Goal: Task Accomplishment & Management: Complete application form

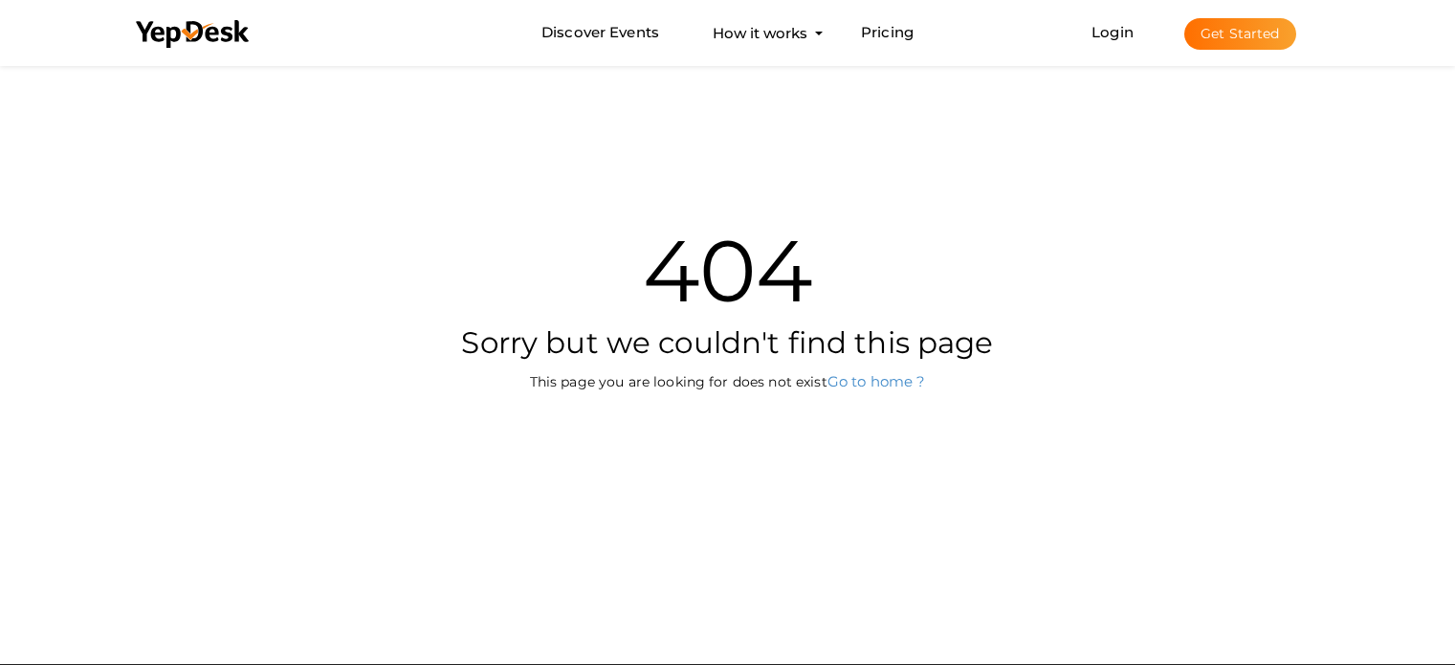
scroll to position [61, 0]
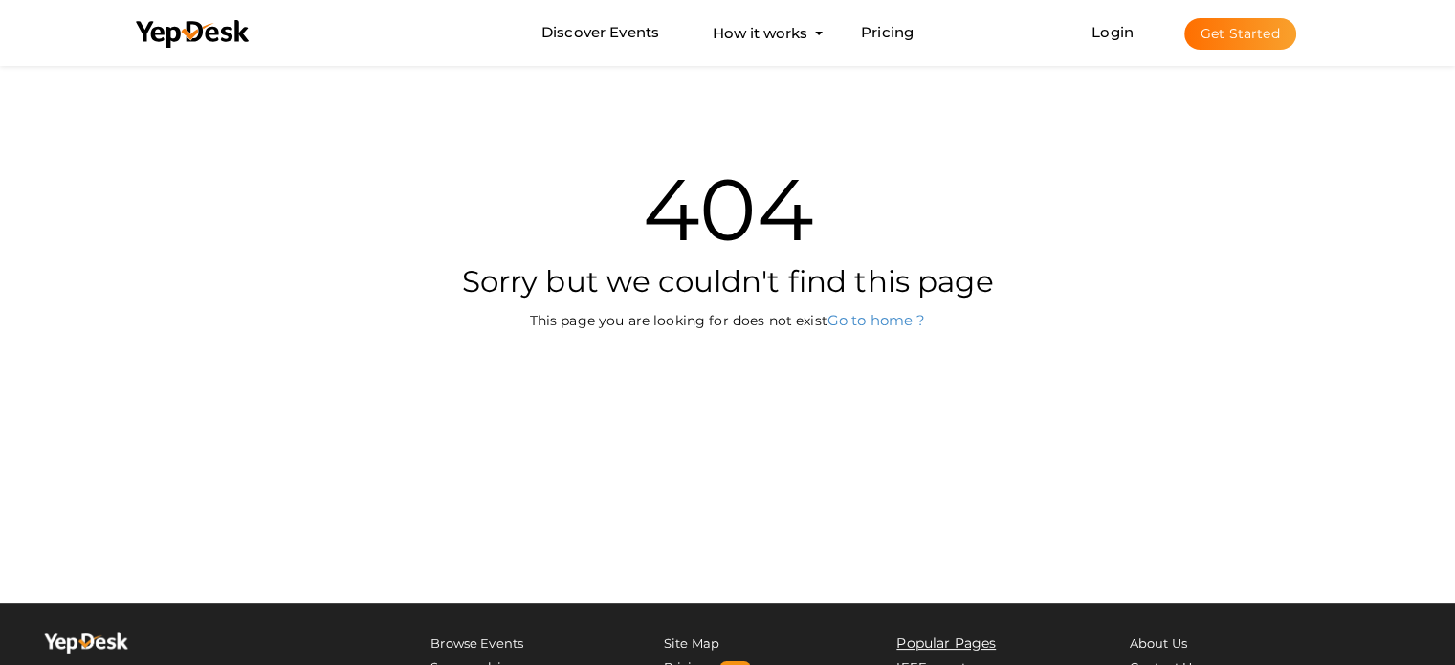
click at [1250, 33] on button "Get Started" at bounding box center [1240, 34] width 112 height 32
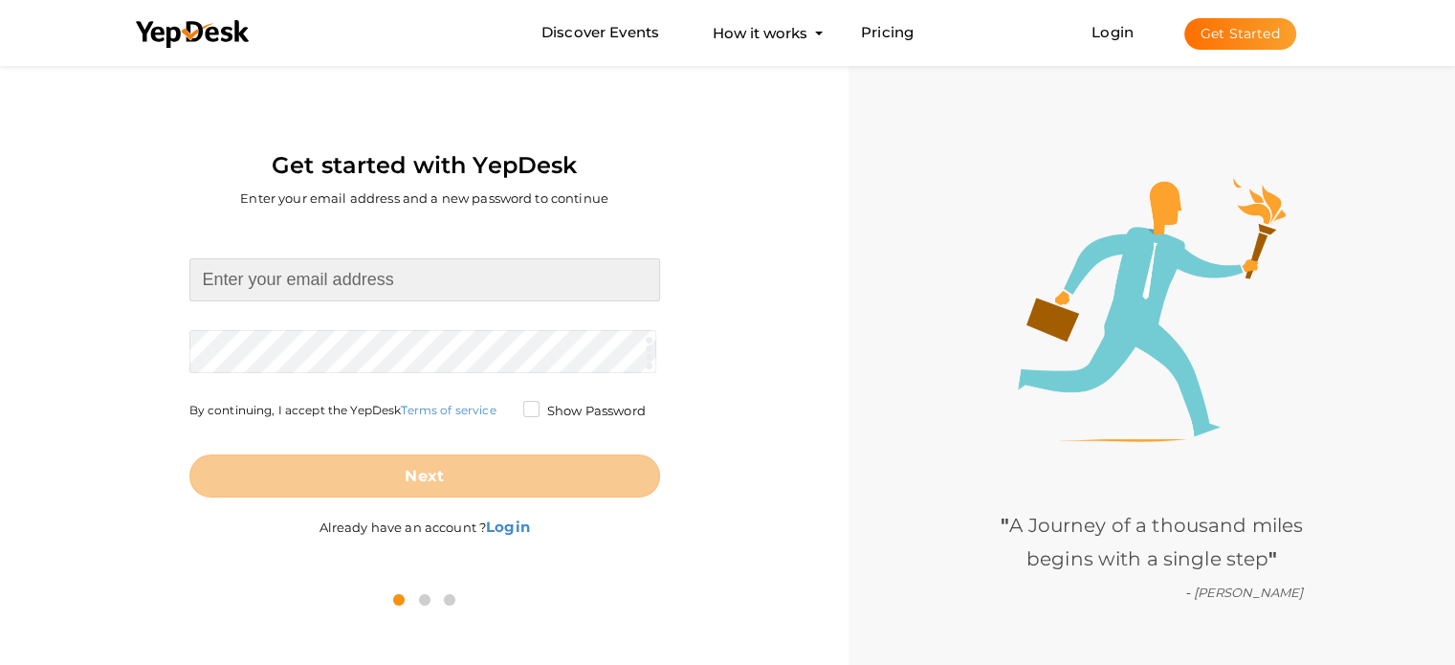
click at [343, 294] on input at bounding box center [424, 279] width 471 height 43
type input "[EMAIL_ADDRESS][DOMAIN_NAME]"
click at [704, 386] on div "kisanengineering25@gmail.com Required. Invalid email. Checking You already have…" at bounding box center [424, 400] width 820 height 350
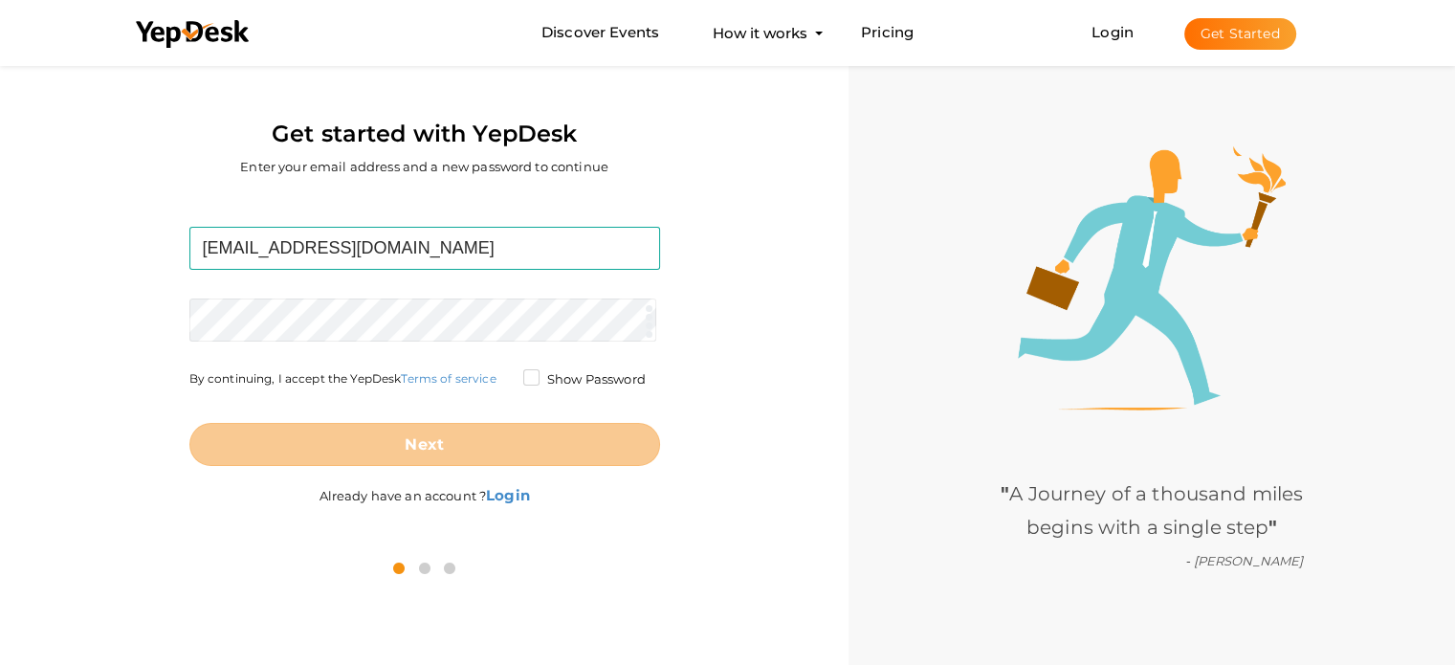
scroll to position [61, 0]
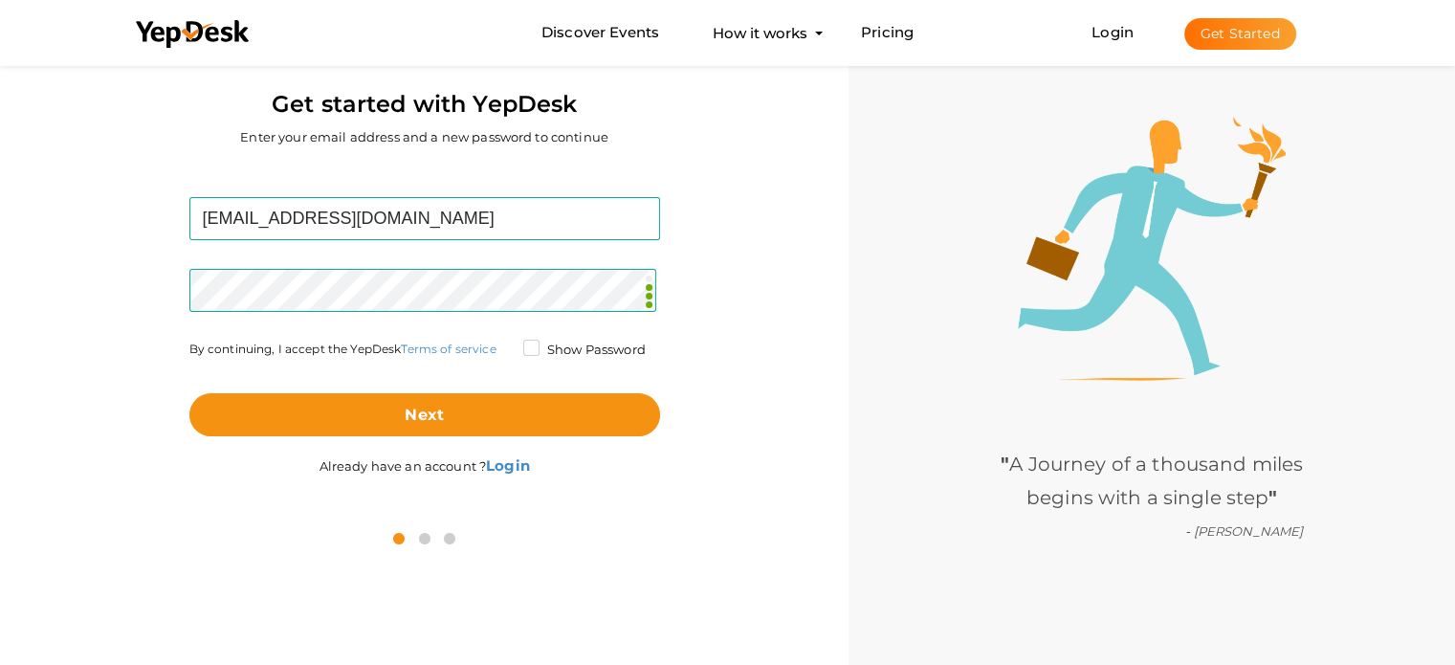
click at [528, 348] on label "Show Password" at bounding box center [584, 350] width 122 height 19
click at [504, 344] on input "Show Password" at bounding box center [504, 344] width 0 height 0
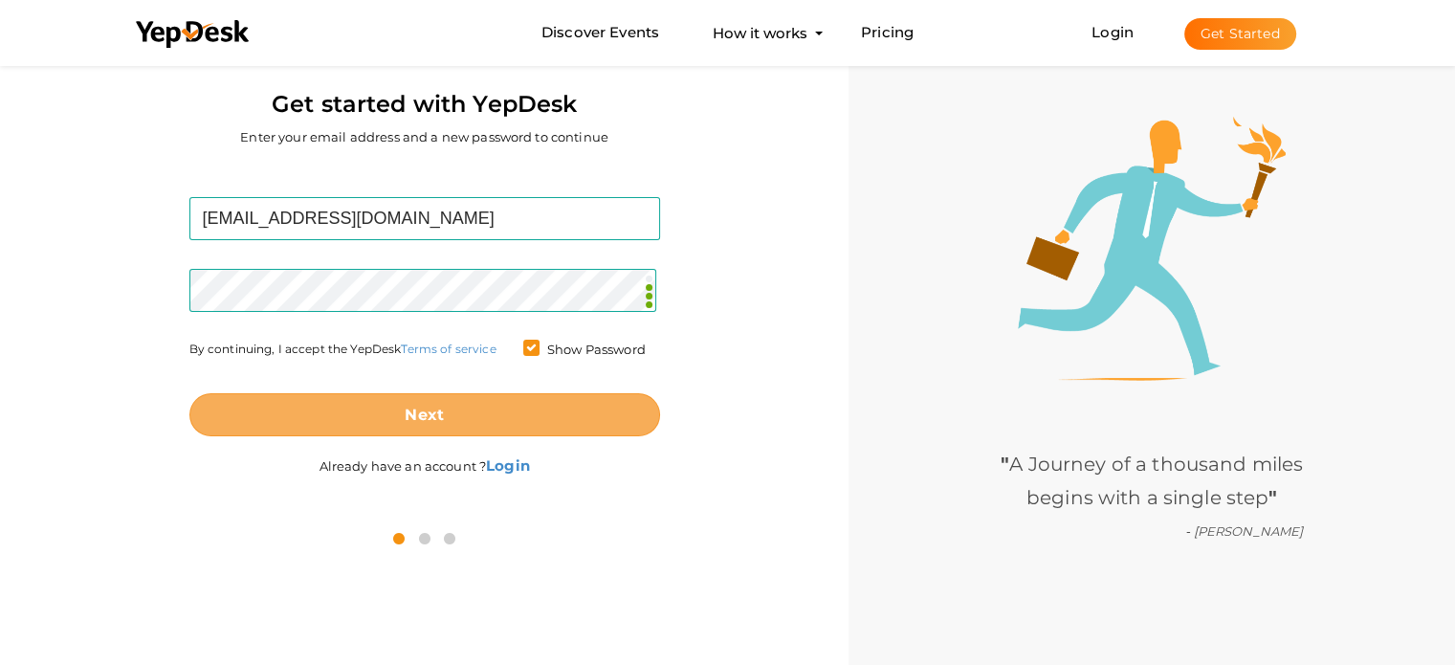
click at [467, 396] on button "Next" at bounding box center [424, 414] width 471 height 43
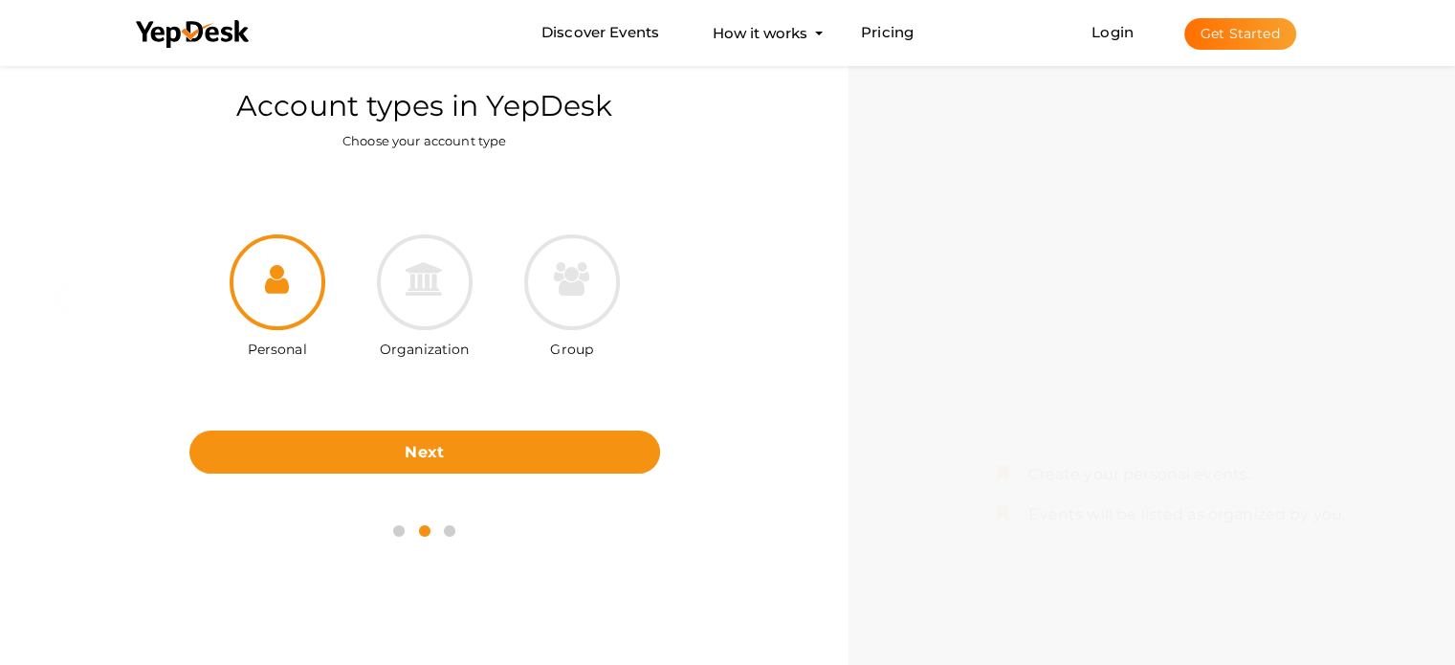
click at [475, 207] on div "Personal Organization Group" at bounding box center [424, 315] width 471 height 229
click at [438, 282] on icon at bounding box center [425, 278] width 38 height 33
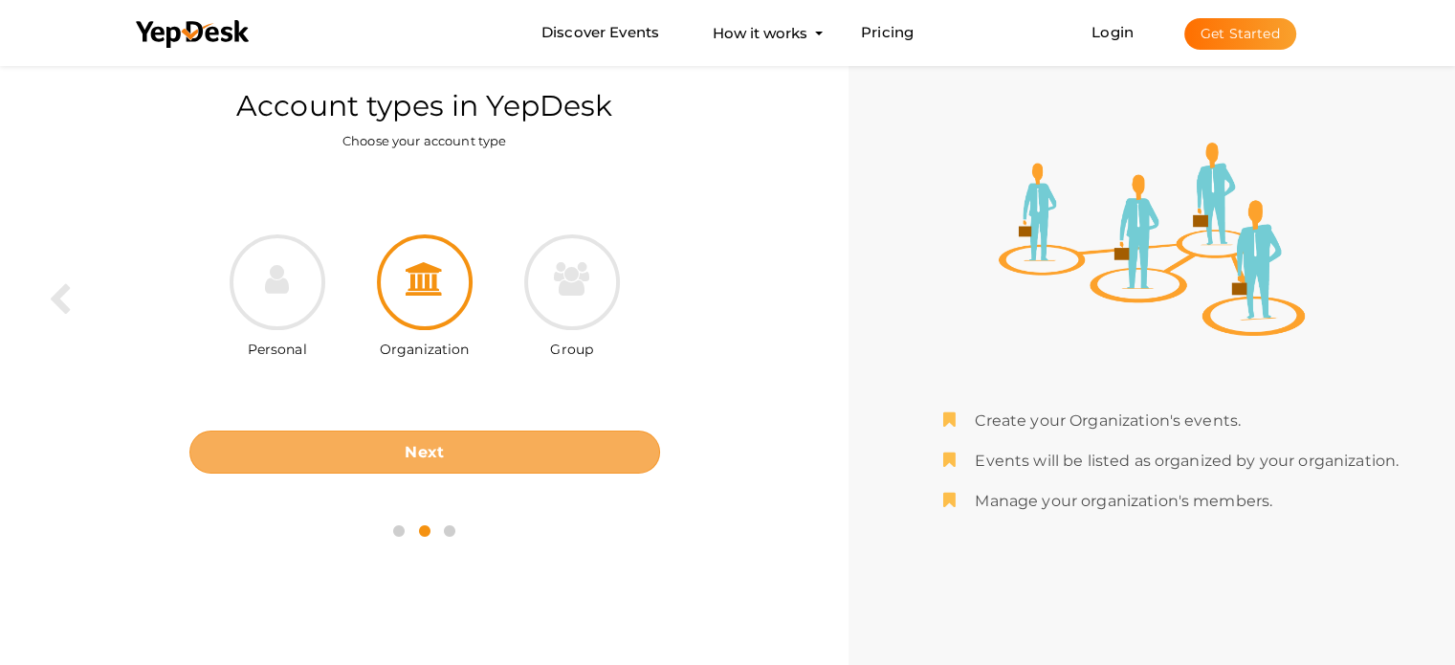
click at [448, 450] on button "Next" at bounding box center [424, 452] width 471 height 43
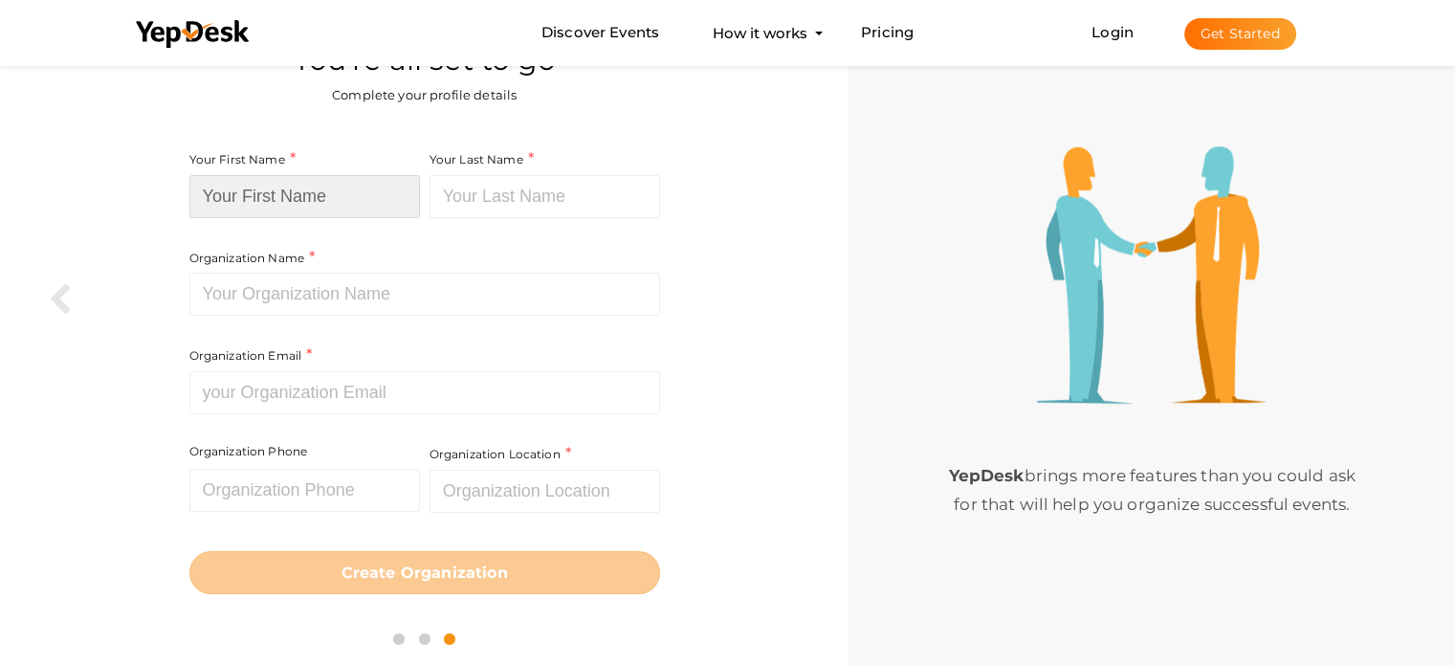
click at [337, 177] on input at bounding box center [304, 196] width 231 height 43
type input "Kisan"
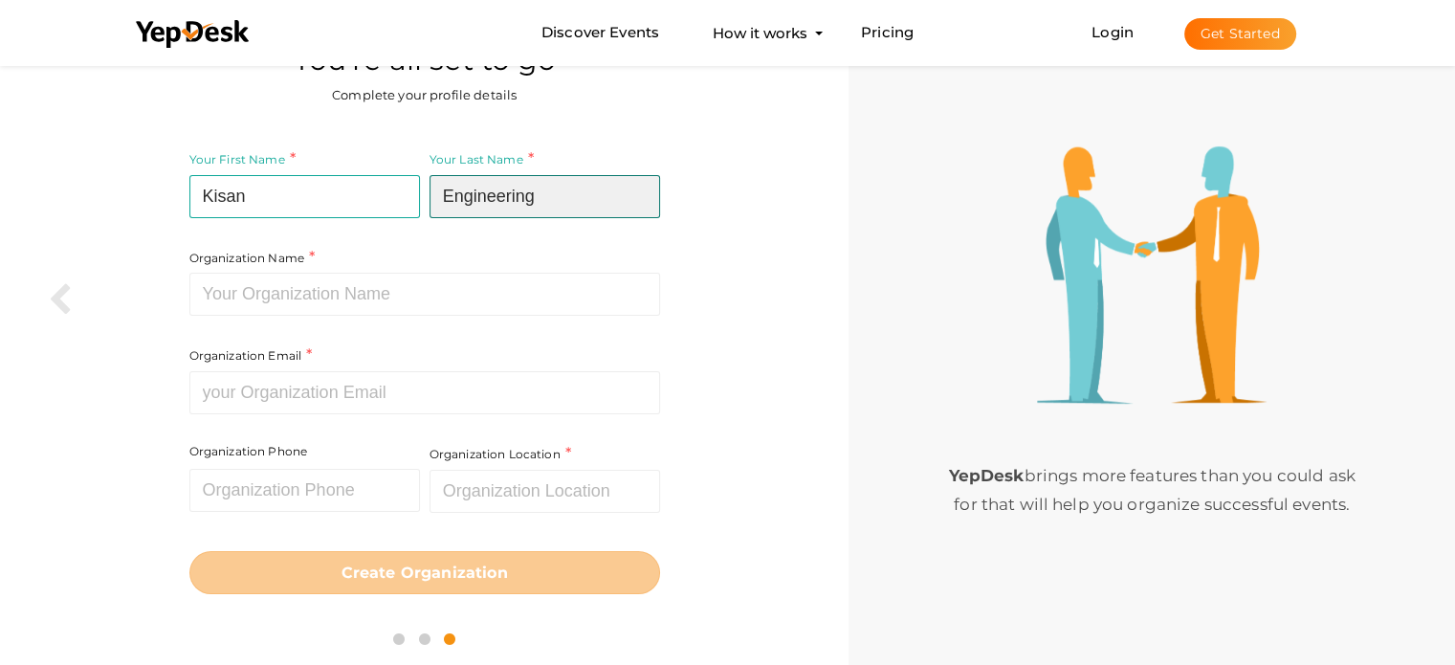
type input "Engineering"
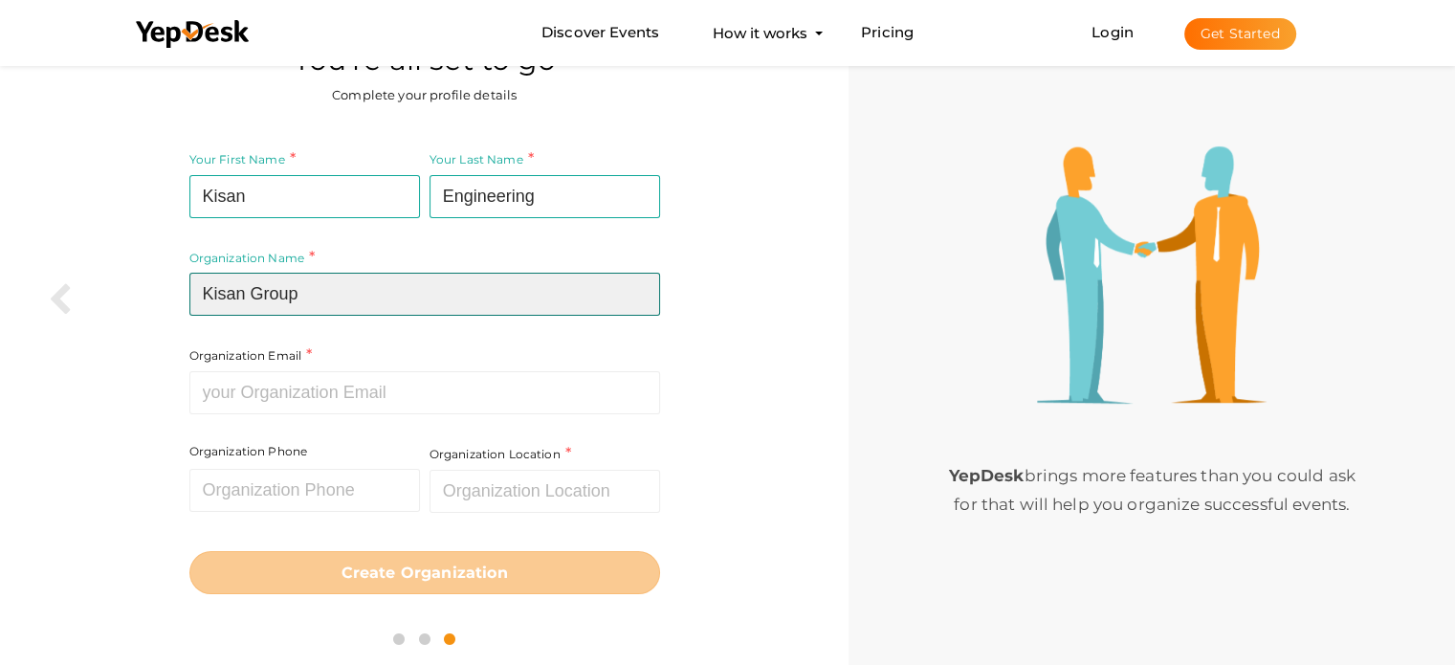
type input "Kisan Group"
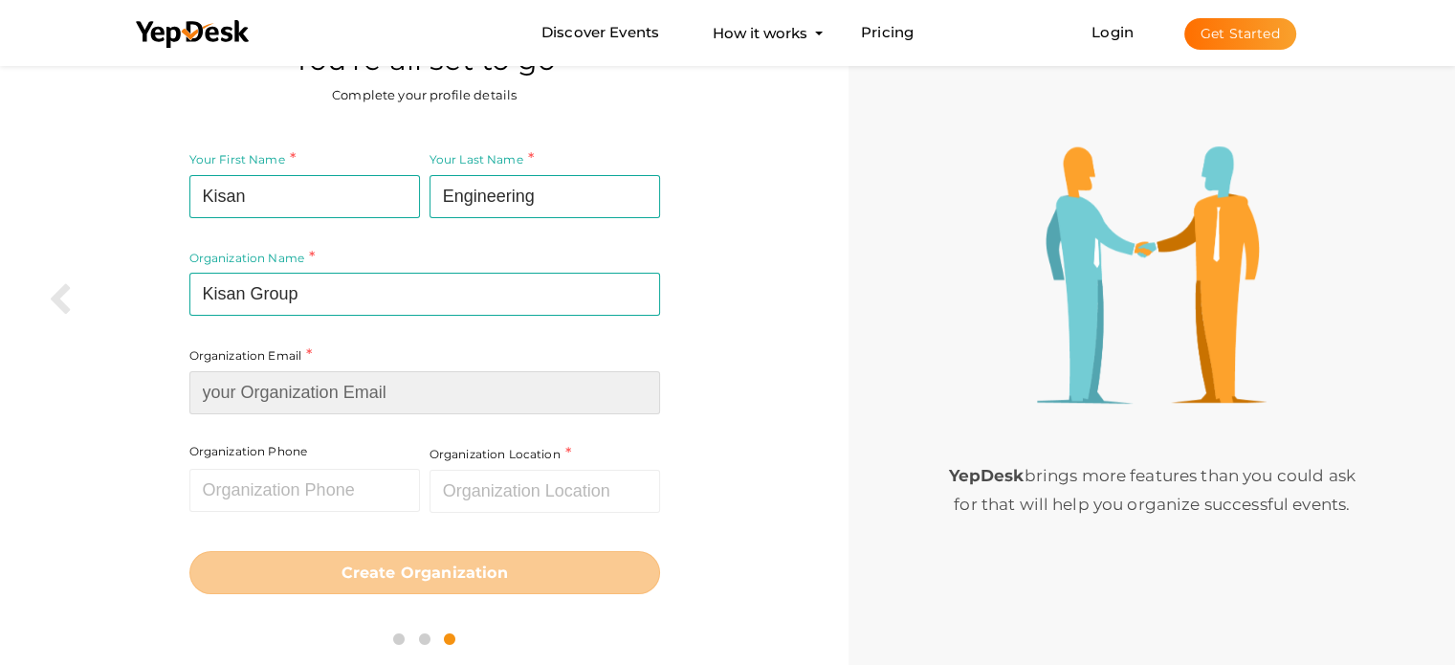
click at [364, 380] on input at bounding box center [424, 392] width 471 height 43
paste input "[EMAIL_ADDRESS][DOMAIN_NAME]"
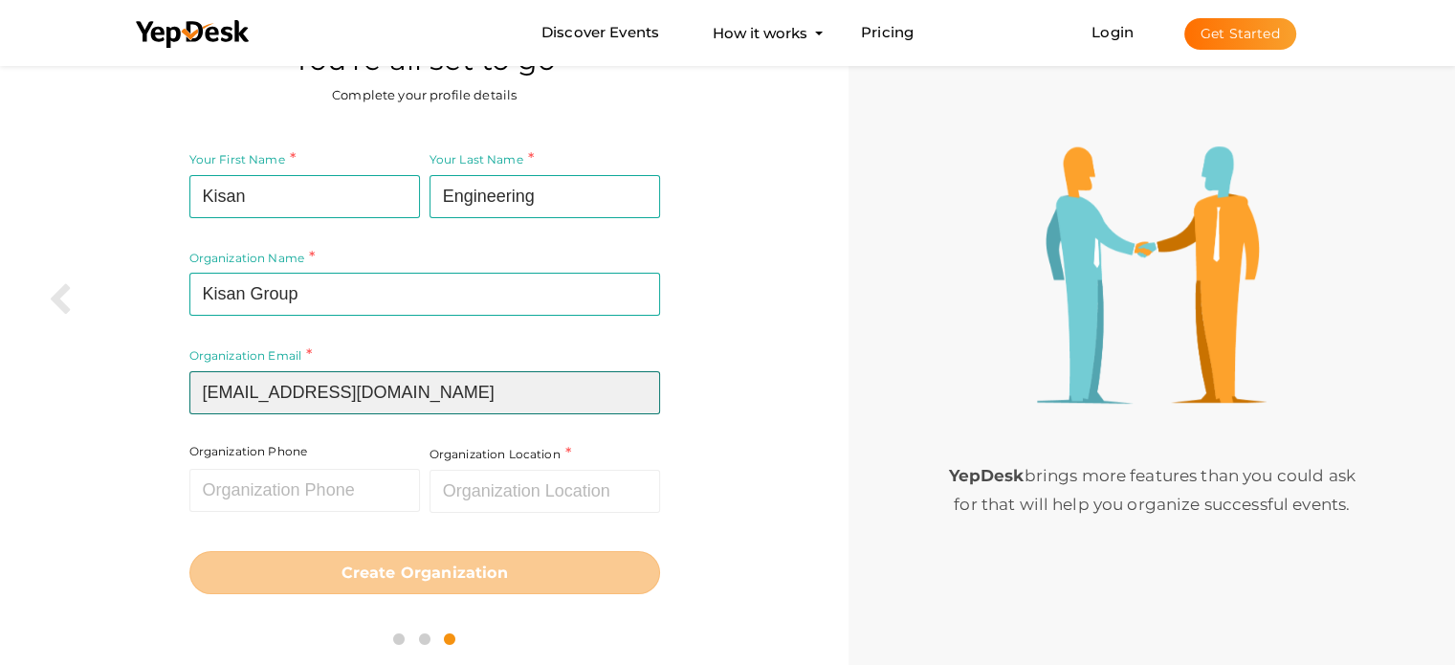
type input "[EMAIL_ADDRESS][DOMAIN_NAME]"
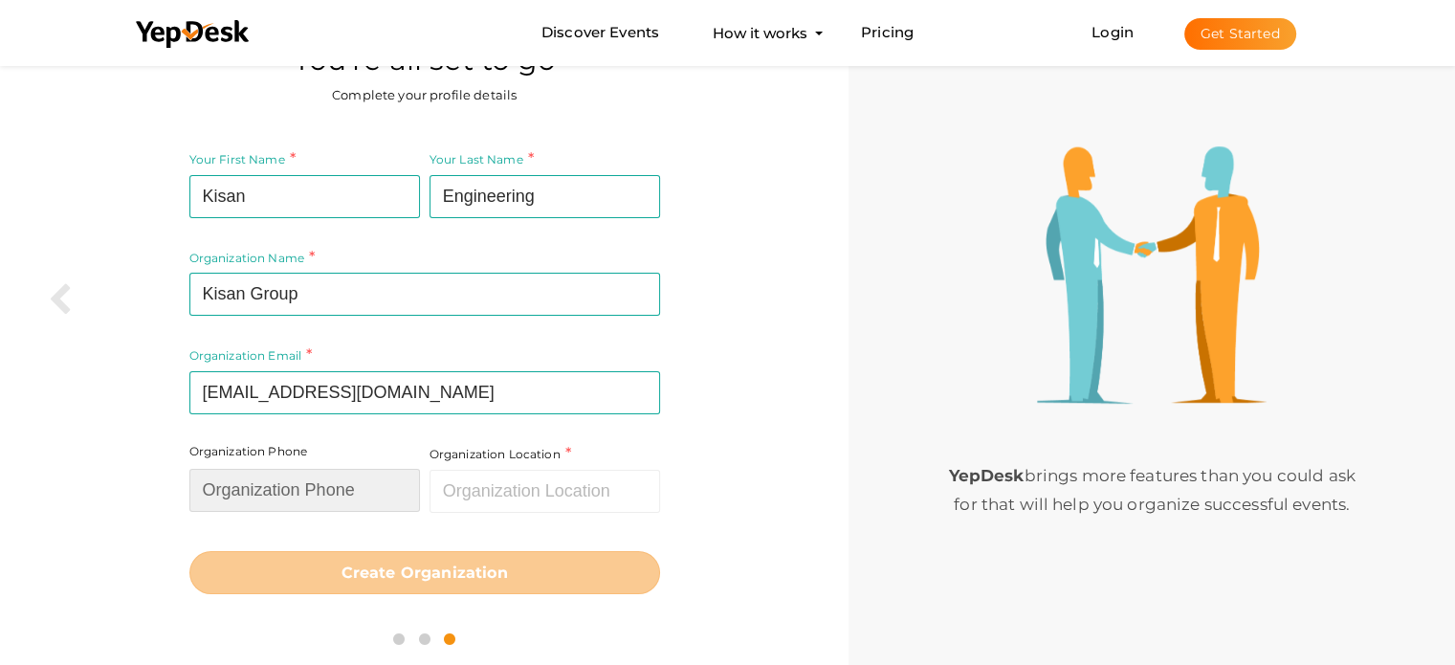
click at [253, 498] on input "text" at bounding box center [304, 490] width 231 height 43
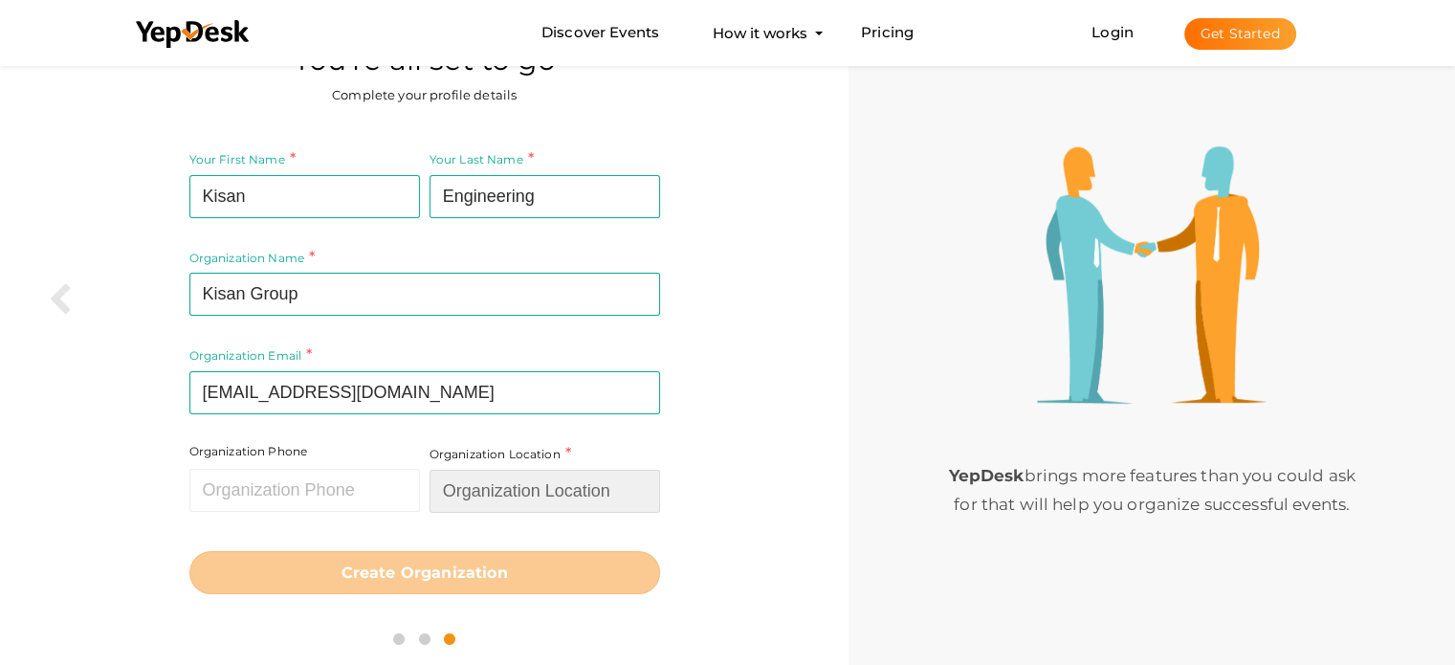
click at [505, 500] on input "text" at bounding box center [545, 491] width 231 height 43
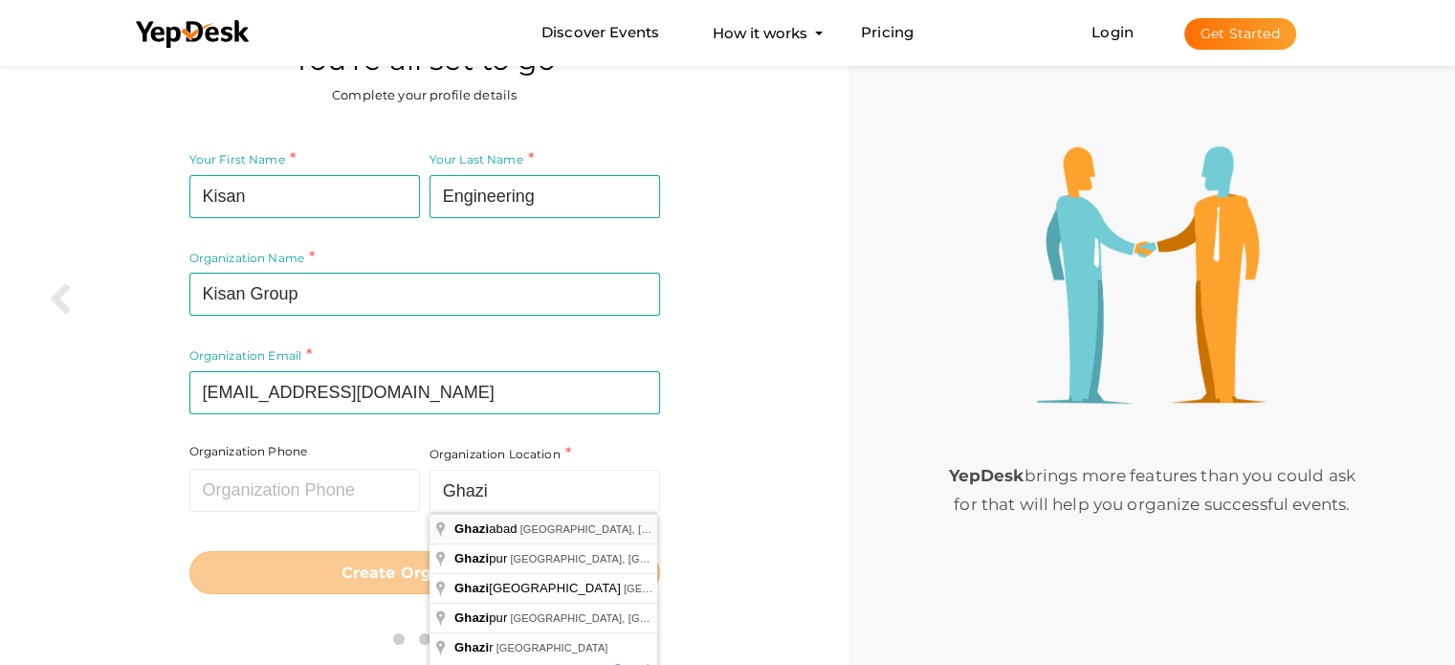
type input "Ghaziabad, Uttar Pradesh, India"
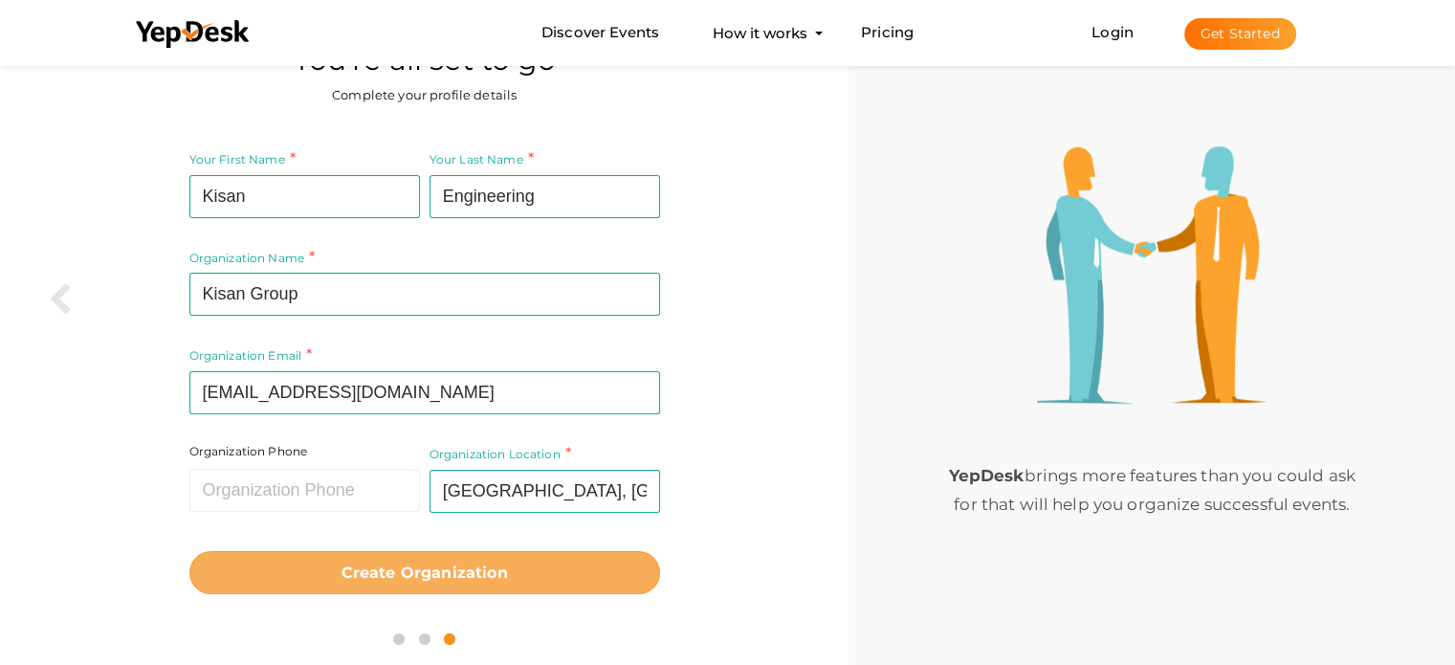
click at [430, 570] on b "Create Organization" at bounding box center [425, 573] width 166 height 18
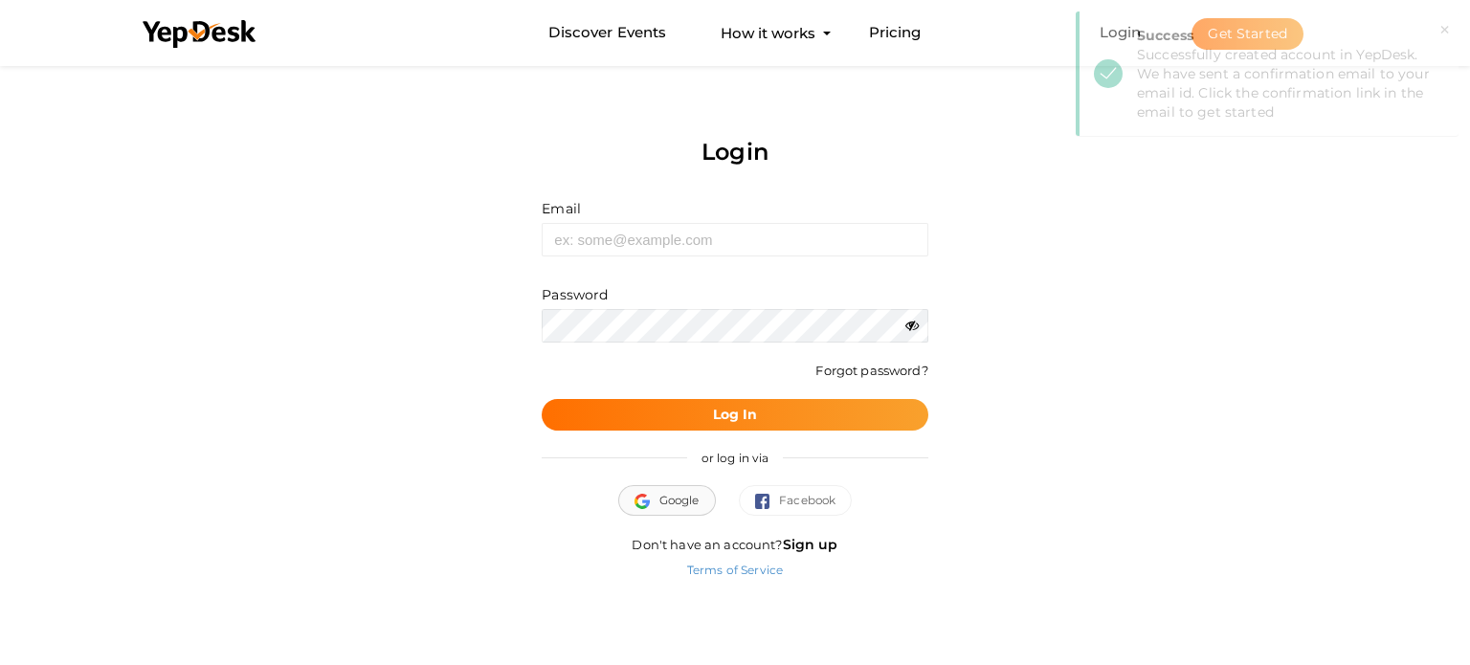
click at [692, 501] on span "Google" at bounding box center [666, 500] width 65 height 19
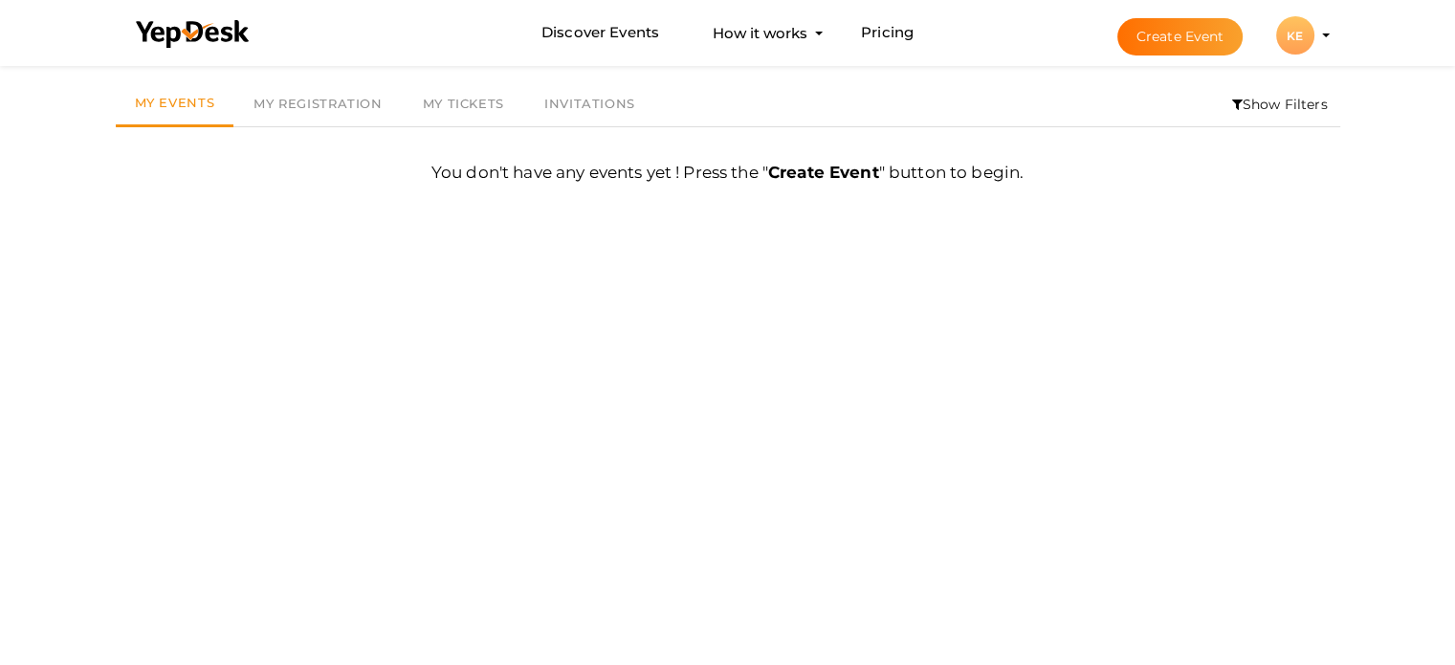
scroll to position [61, 0]
click at [1302, 44] on div "KE" at bounding box center [1295, 35] width 38 height 38
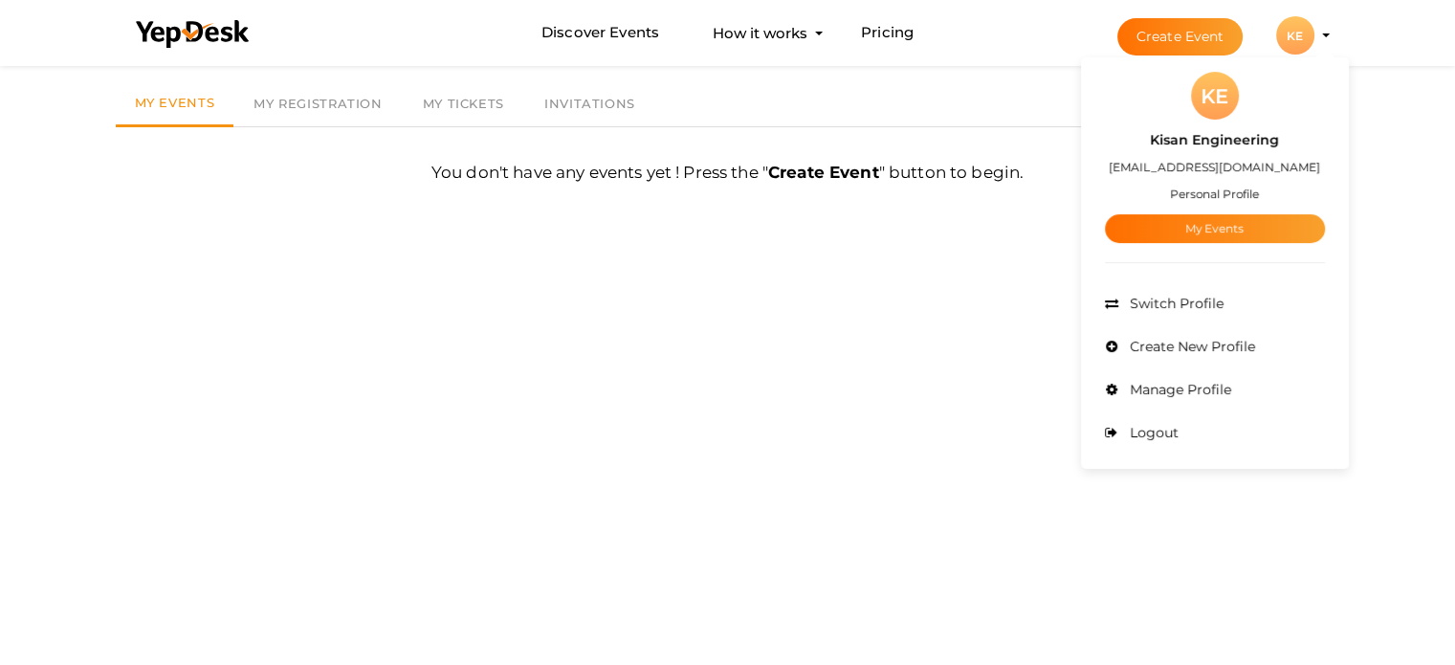
click at [787, 354] on div "Filter MY EVENTS My Events My Registration My Tickets Invitations Show Filters …" at bounding box center [728, 332] width 1244 height 665
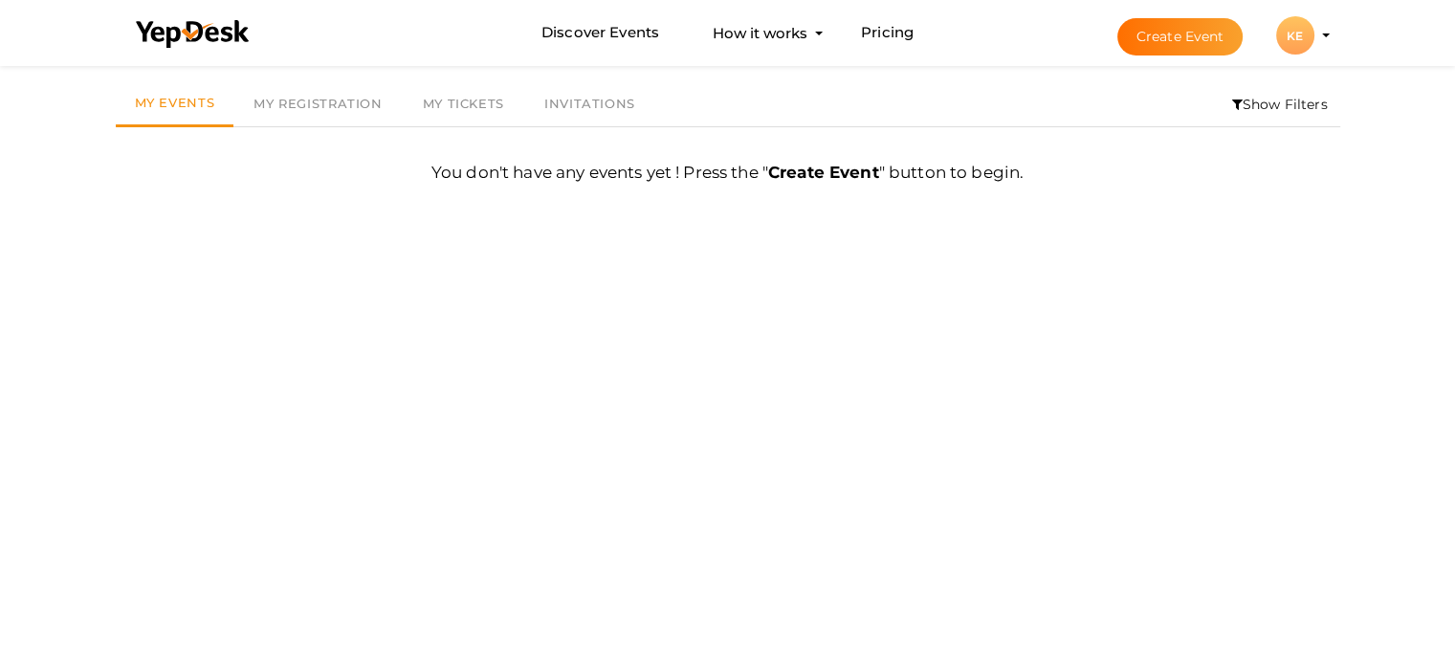
click at [1348, 36] on div "Discover Events How it works Powerful Registration / Ticketing Start selling yo…" at bounding box center [728, 33] width 1244 height 66
click at [1161, 33] on button "Create Event" at bounding box center [1180, 36] width 126 height 37
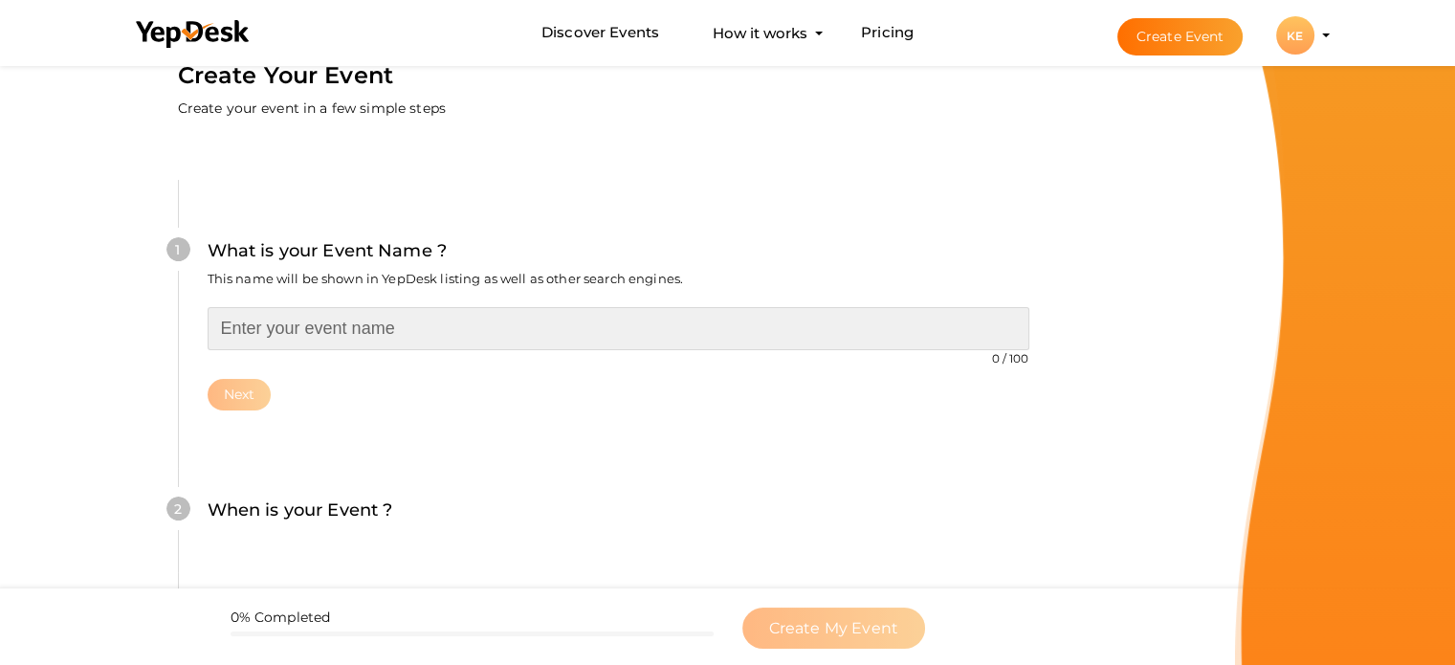
click at [409, 326] on input "text" at bounding box center [619, 328] width 822 height 43
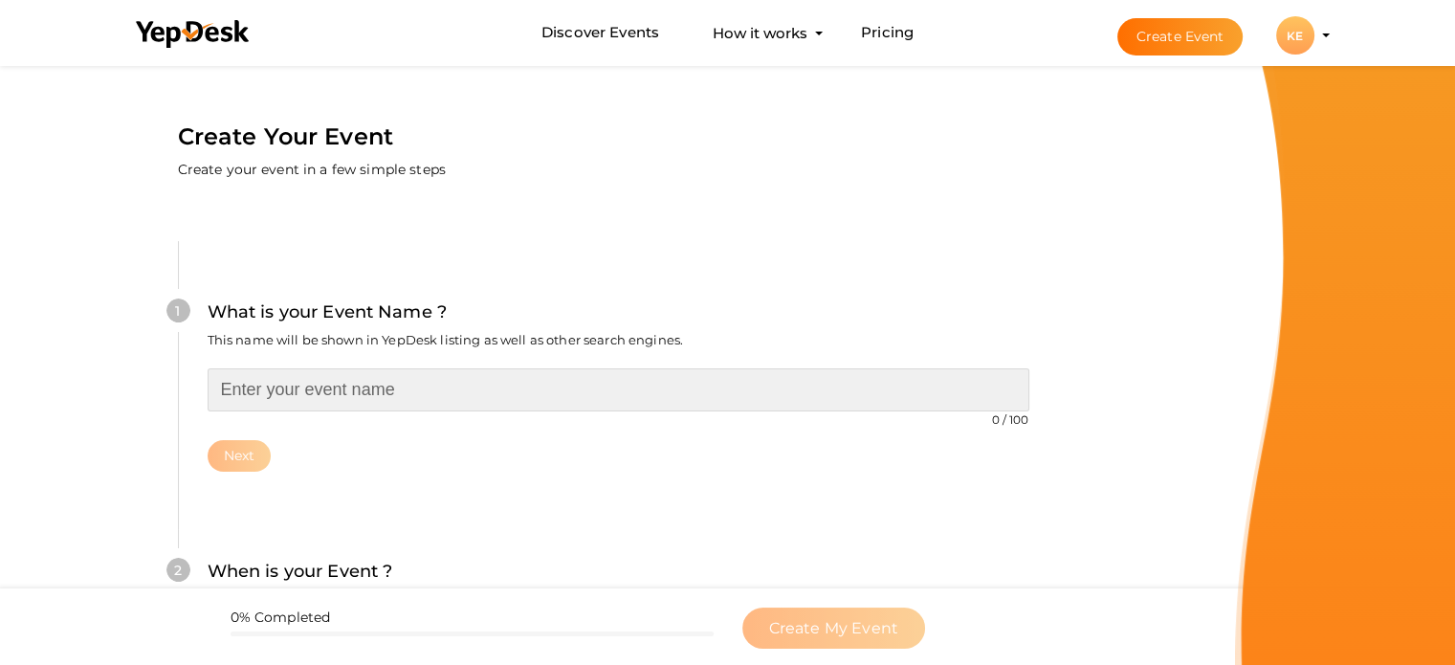
click at [404, 387] on input "text" at bounding box center [619, 389] width 822 height 43
